Goal: Information Seeking & Learning: Learn about a topic

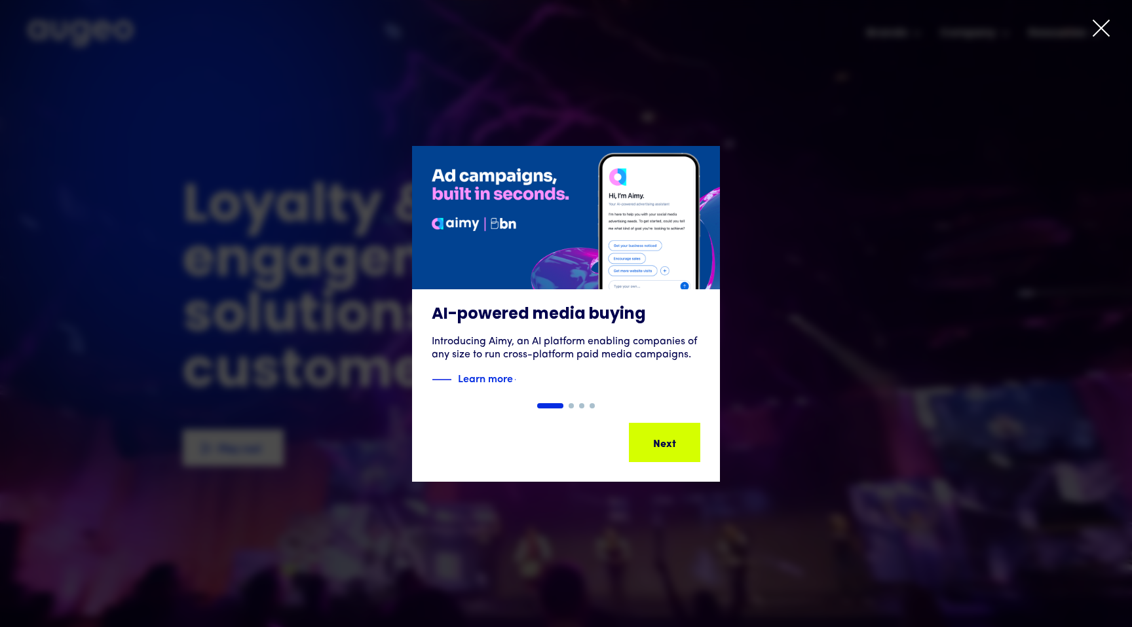
click at [1099, 32] on icon at bounding box center [1101, 28] width 20 height 20
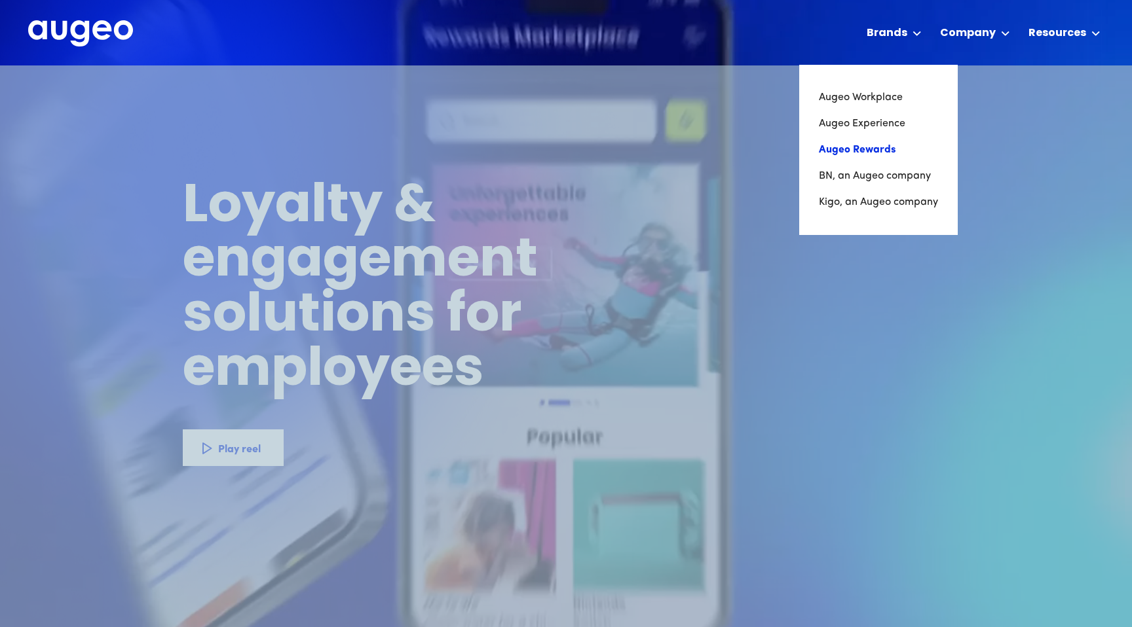
click at [881, 143] on link "Augeo Rewards" at bounding box center [878, 150] width 119 height 26
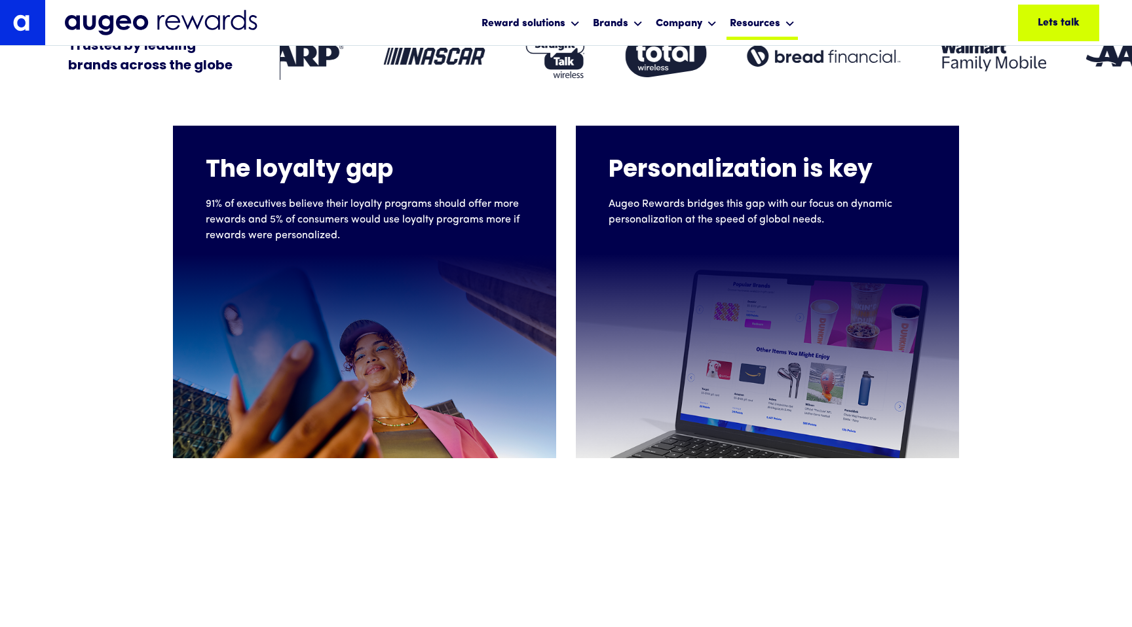
scroll to position [527, 0]
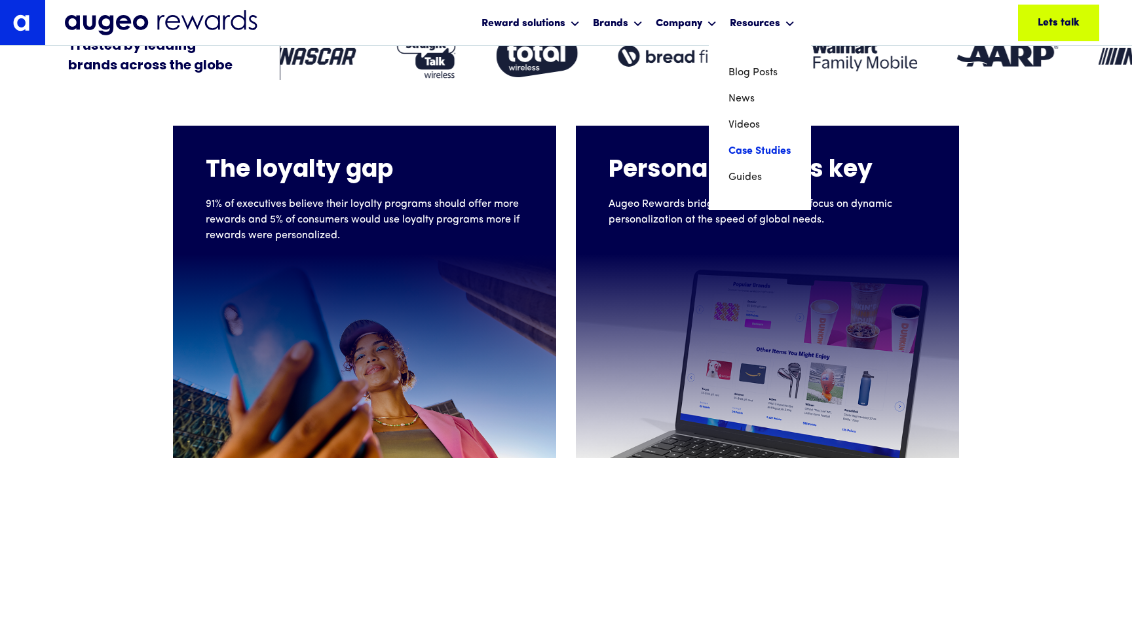
click at [762, 150] on link "Case Studies" at bounding box center [759, 151] width 63 height 26
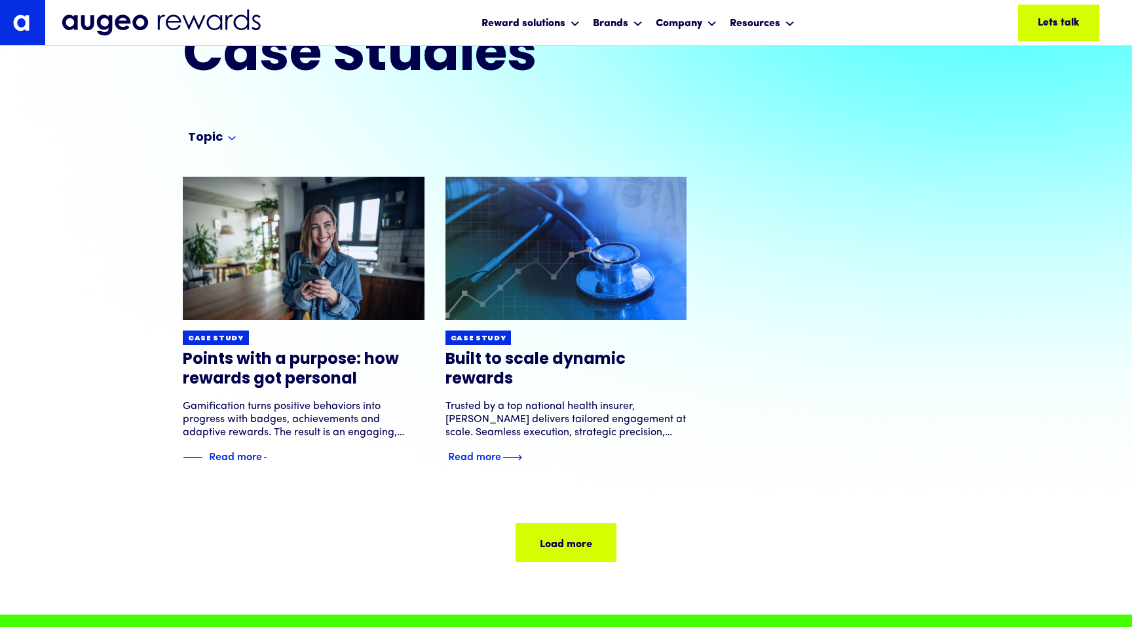
scroll to position [88, 0]
click at [597, 280] on img at bounding box center [565, 248] width 289 height 172
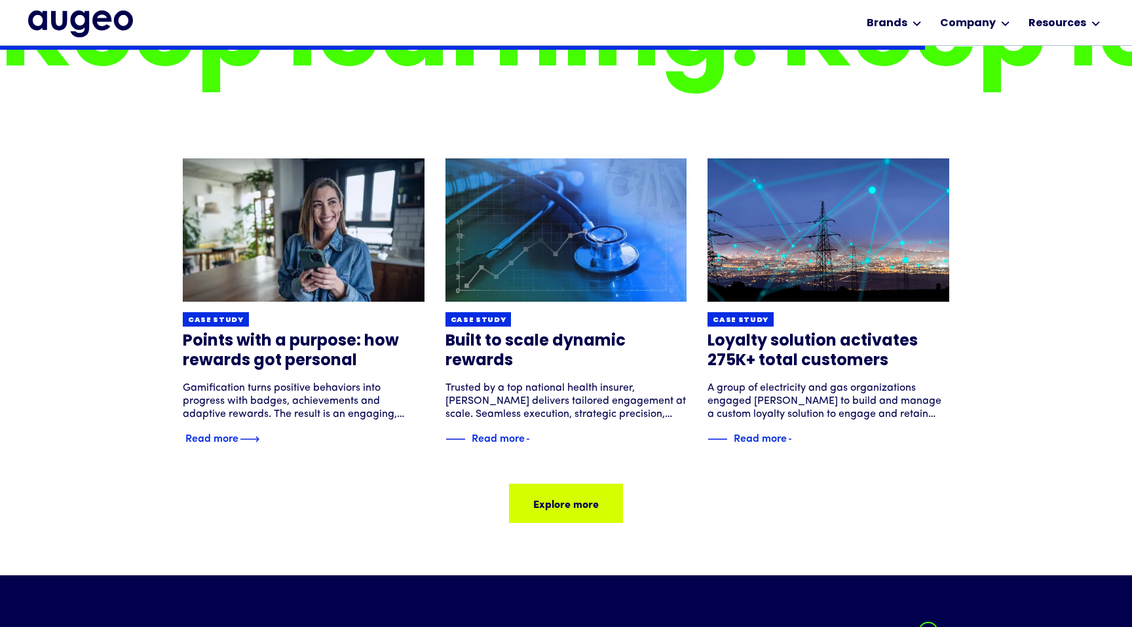
click at [339, 223] on img at bounding box center [302, 230] width 289 height 172
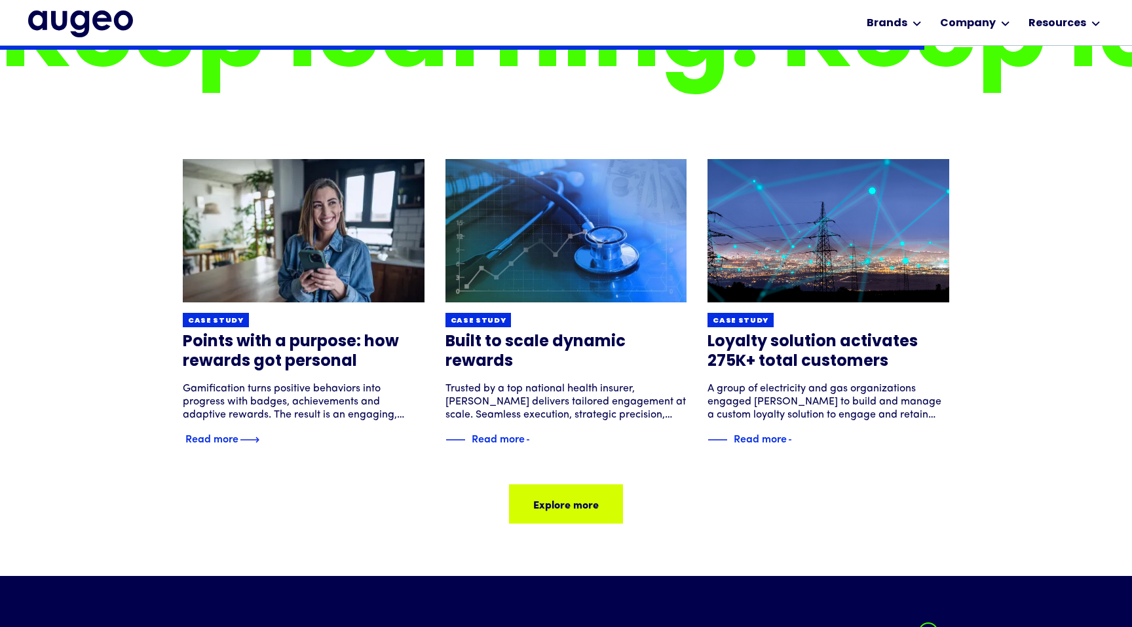
scroll to position [1843, 0]
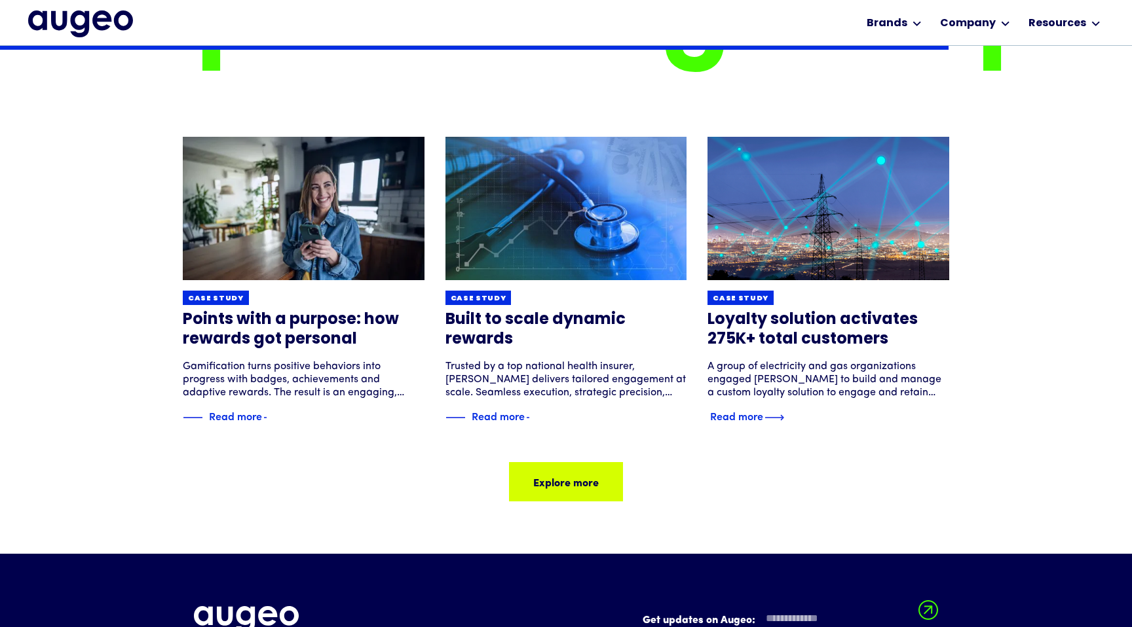
scroll to position [2031, 0]
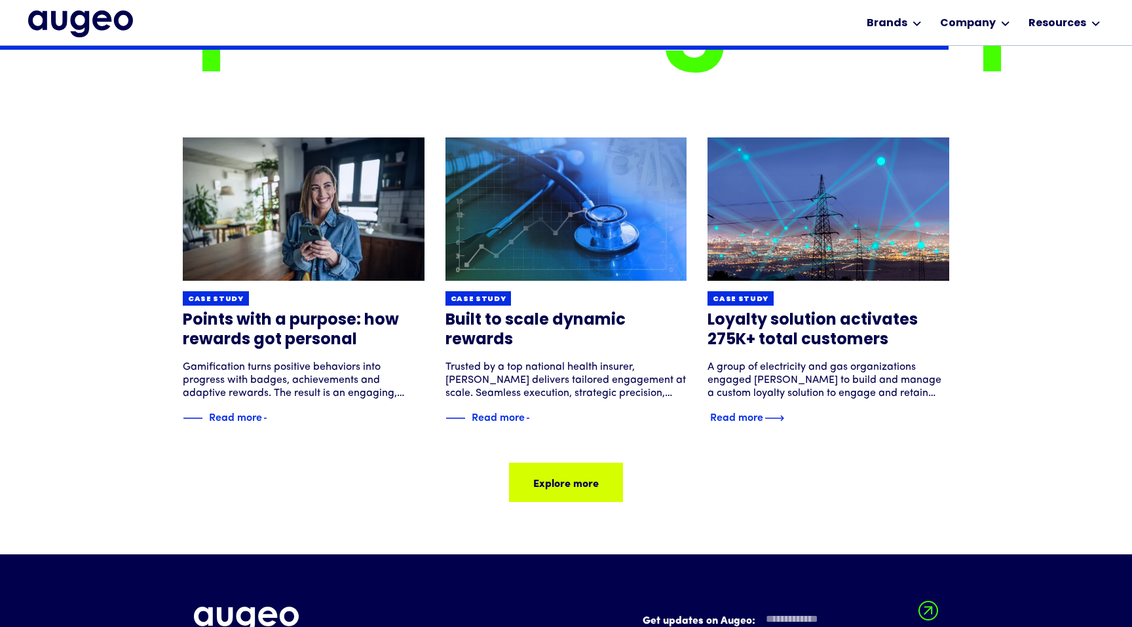
click at [795, 225] on img at bounding box center [827, 209] width 289 height 172
